Goal: Information Seeking & Learning: Find specific page/section

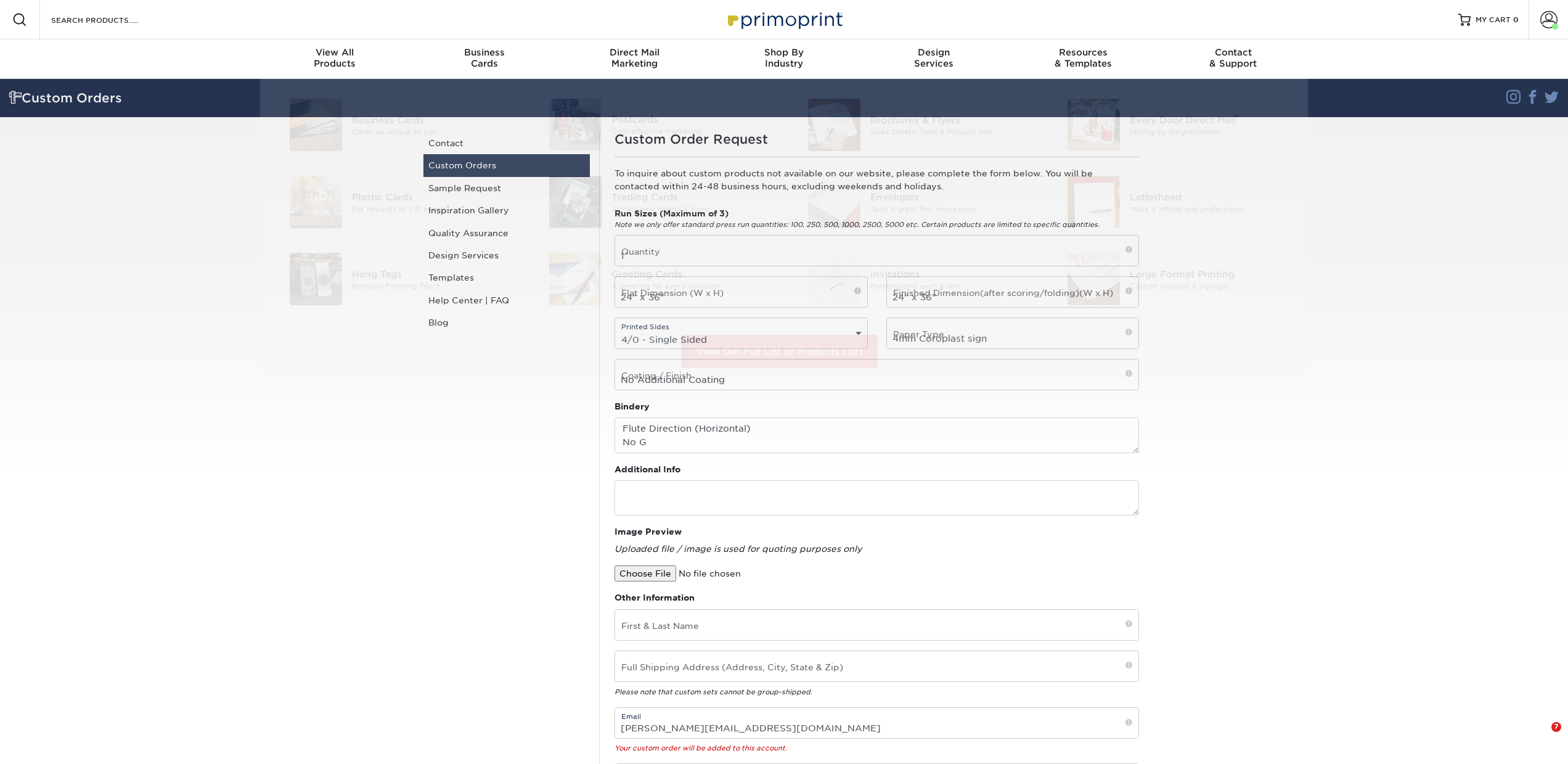
select select "4/0 - Single Sided"
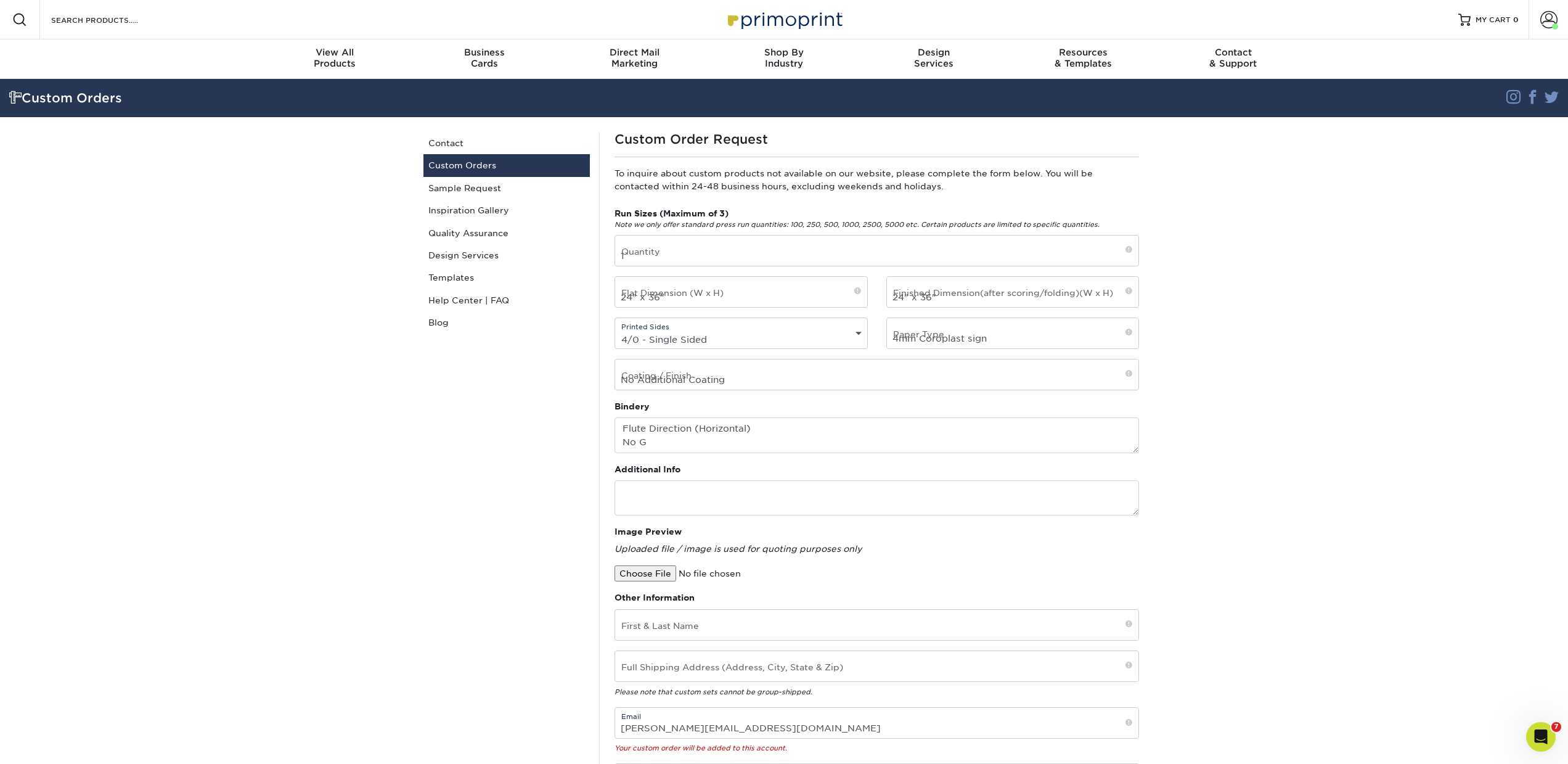
click at [195, 16] on div "Resources Menu Search Products Account [PERSON_NAME] Business Account Primoprin…" at bounding box center [784, 20] width 1568 height 40
click at [122, 25] on input "Search Products" at bounding box center [110, 20] width 120 height 15
paste input "[PERSON_NAME] [EMAIL_ADDRESS][DOMAIN_NAME]"
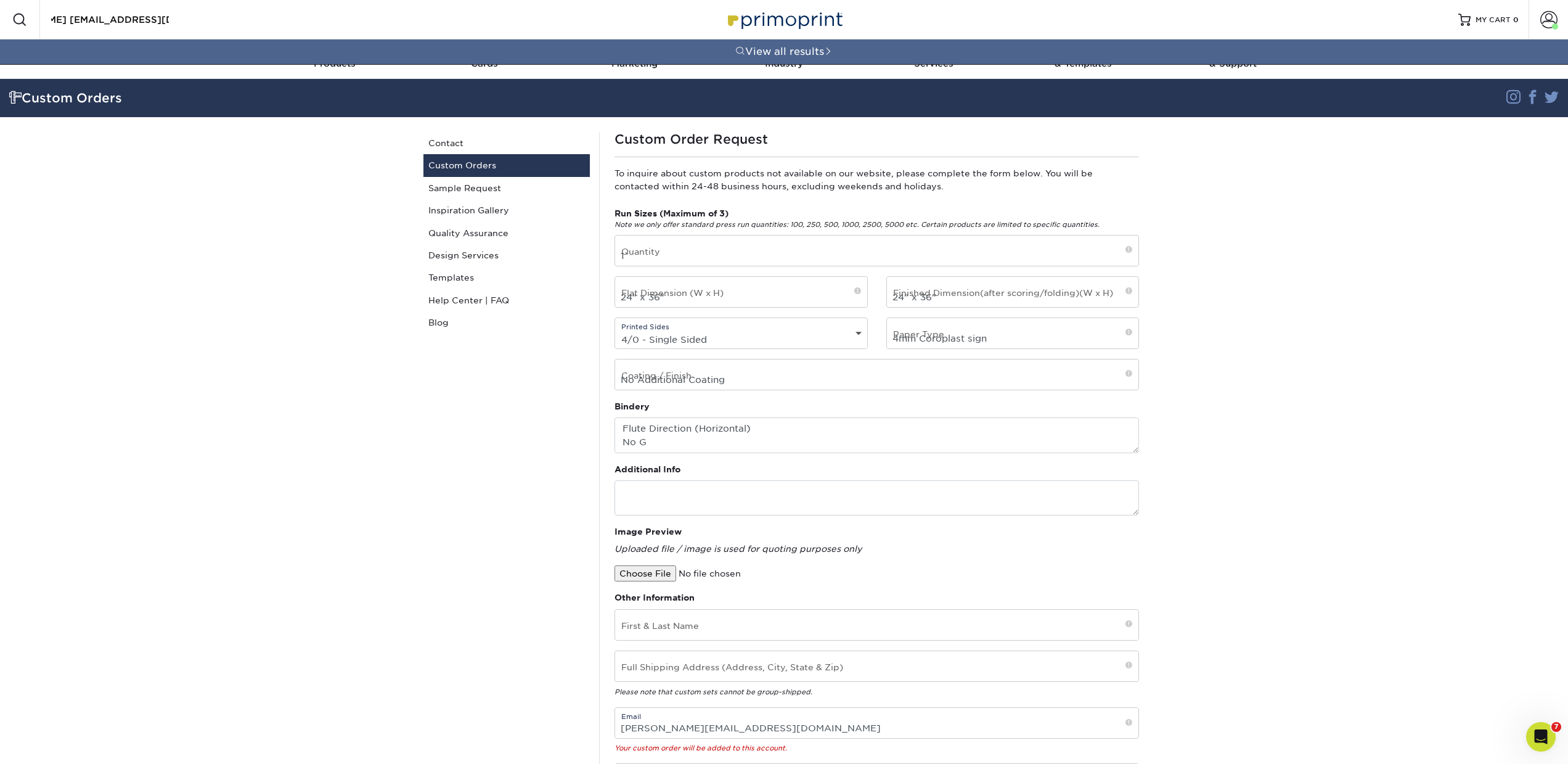
type input "[PERSON_NAME] [EMAIL_ADDRESS][DOMAIN_NAME]"
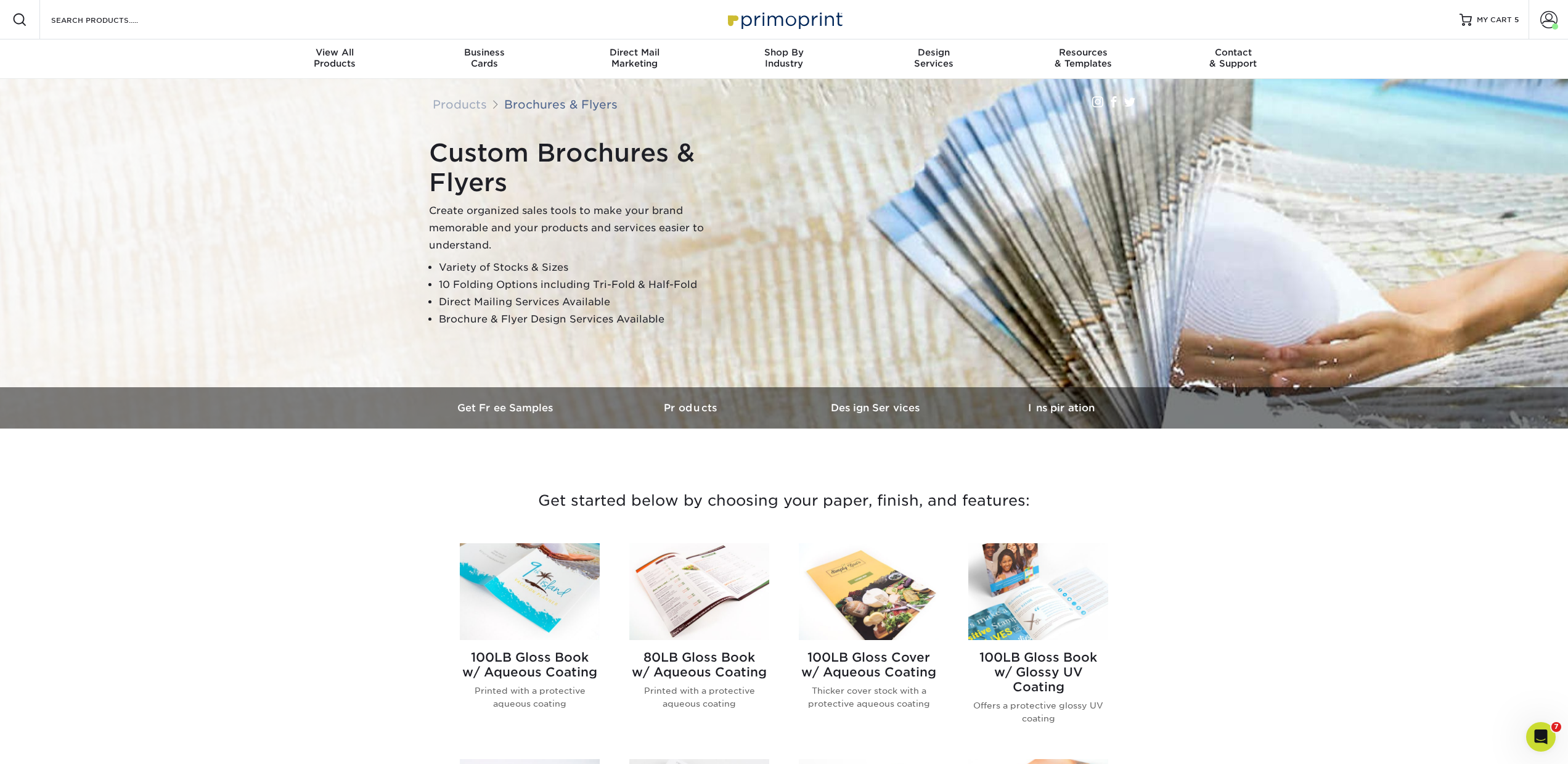
click at [738, 13] on img at bounding box center [784, 20] width 123 height 27
